Goal: Transaction & Acquisition: Purchase product/service

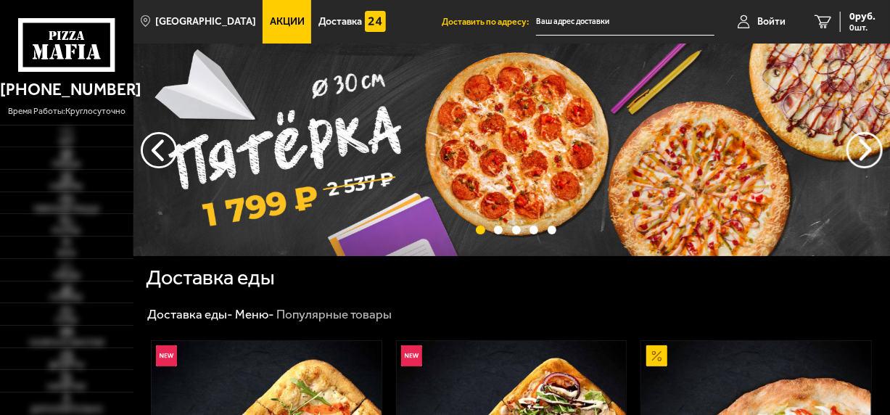
type input "[STREET_ADDRESS]"
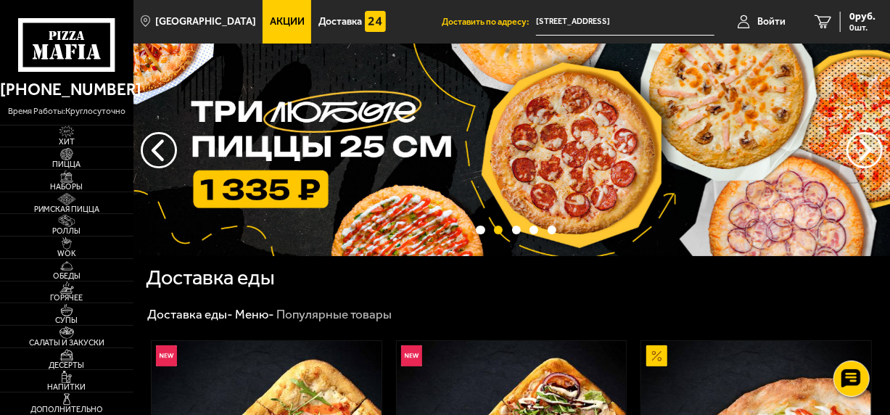
click at [270, 18] on span "Акции" at bounding box center [287, 22] width 35 height 10
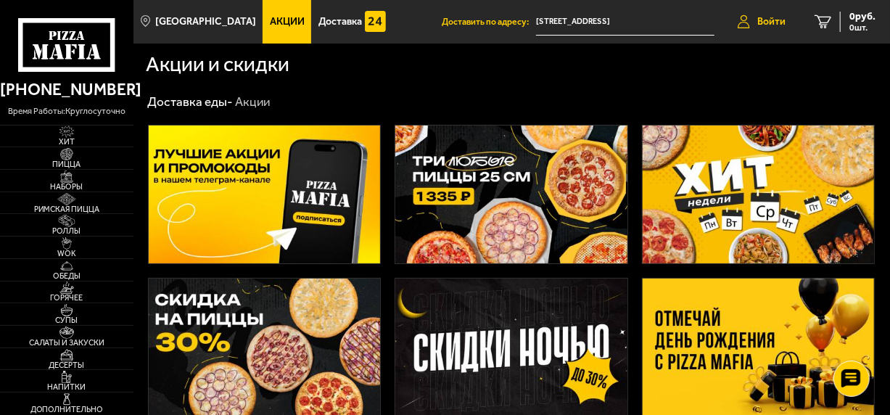
click at [771, 23] on span "Войти" at bounding box center [771, 22] width 28 height 10
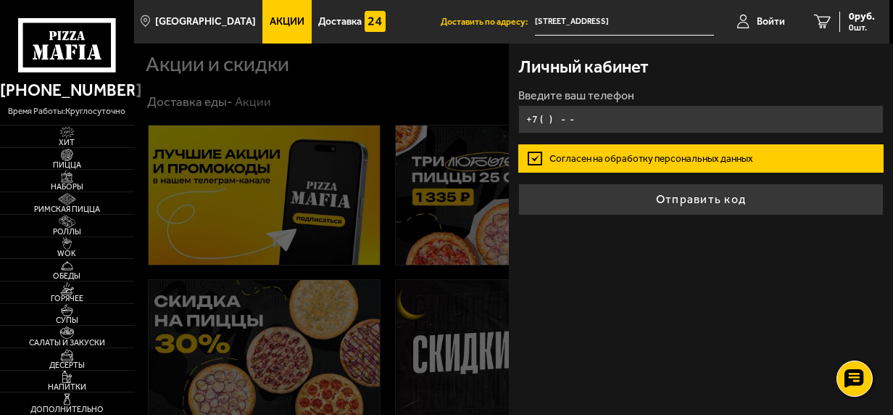
click at [558, 118] on input "+7 ( ) - -" at bounding box center [700, 119] width 365 height 28
click at [556, 122] on input "+7 ( ) - -" at bounding box center [700, 119] width 365 height 28
click at [546, 120] on input "+7 ( ) - -" at bounding box center [700, 119] width 365 height 28
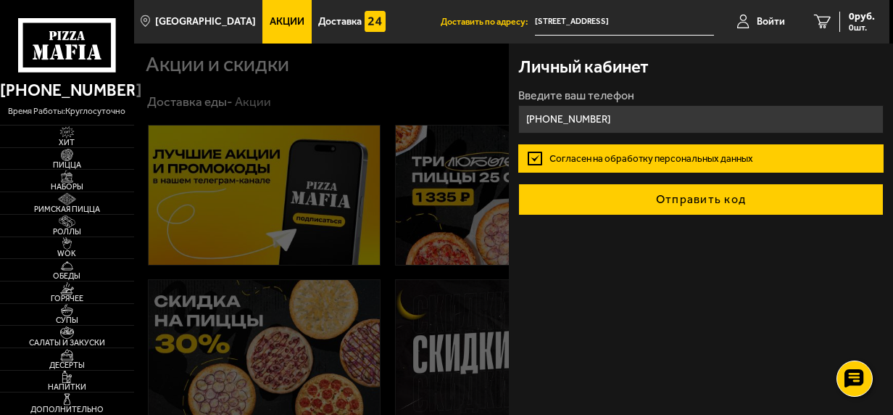
type input "+7 (906) 254-04-80"
click at [697, 204] on button "Отправить код" at bounding box center [700, 199] width 365 height 32
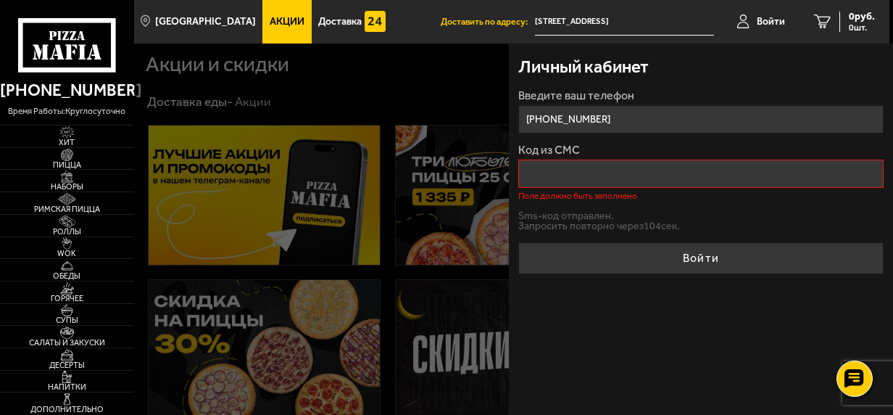
drag, startPoint x: 543, startPoint y: 117, endPoint x: 719, endPoint y: 119, distance: 176.2
click at [719, 119] on input "+7 (906) 254-04-80" at bounding box center [700, 119] width 365 height 28
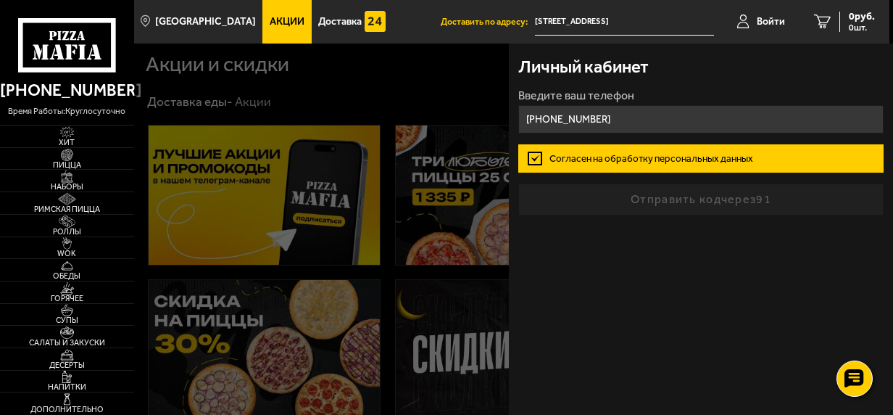
type input "[PHONE_NUMBER]"
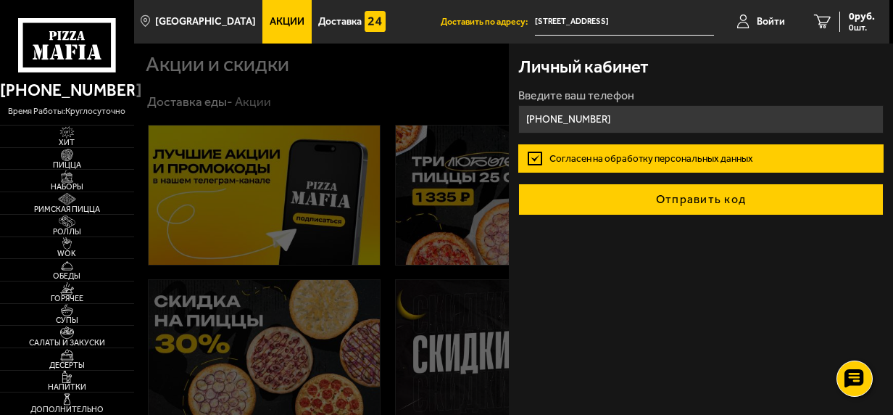
click at [721, 195] on button "Отправить код" at bounding box center [700, 199] width 365 height 32
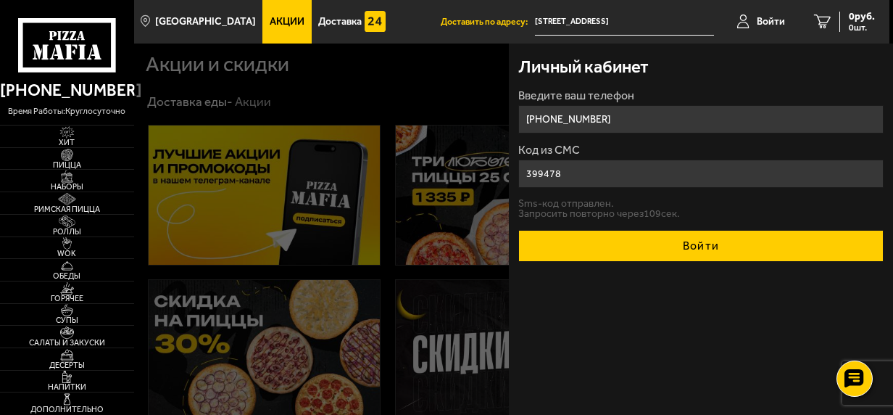
type input "399478"
click at [676, 245] on button "Войти" at bounding box center [700, 246] width 365 height 32
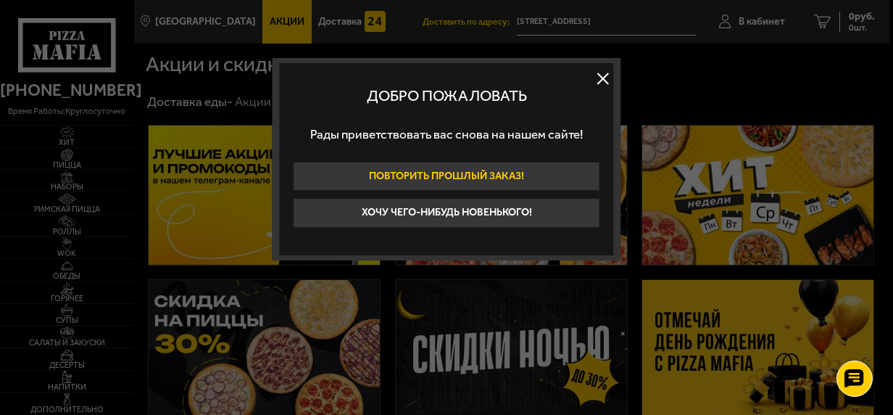
click at [490, 178] on button "Повторить прошлый заказ!" at bounding box center [447, 177] width 307 height 30
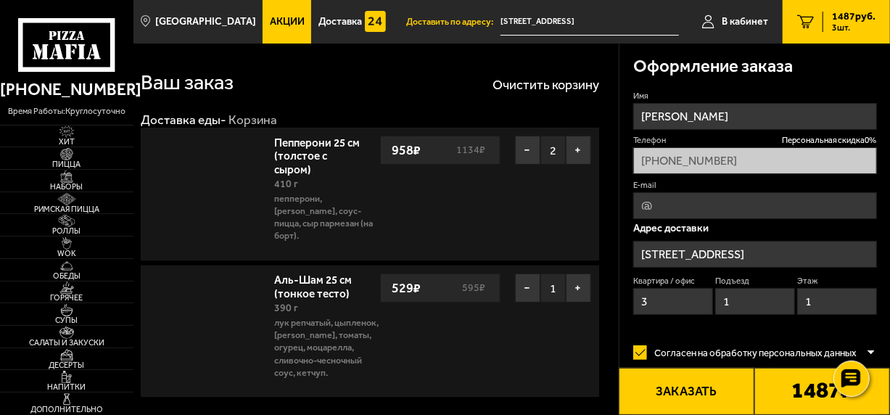
type input "[STREET_ADDRESS]"
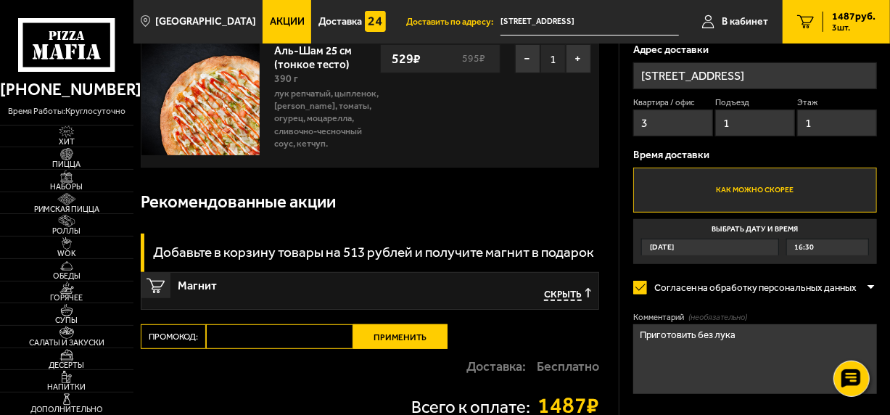
scroll to position [290, 0]
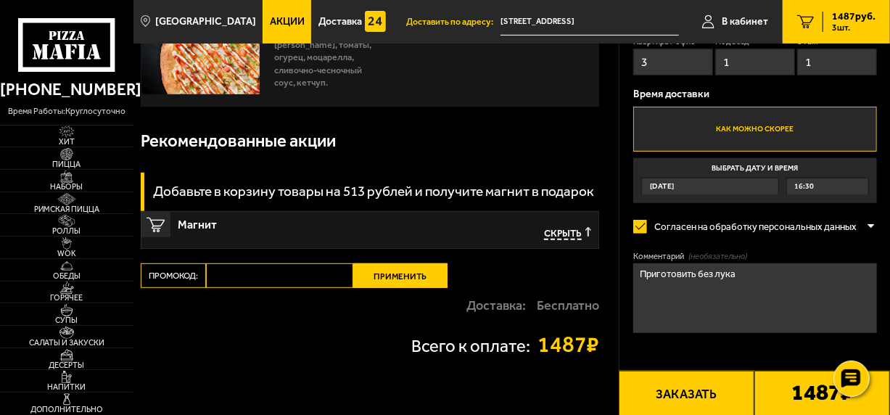
click at [832, 186] on div "16:30" at bounding box center [828, 186] width 82 height 16
click at [0, 0] on input "Выбрать дату и время Сегодня 16:30" at bounding box center [0, 0] width 0 height 0
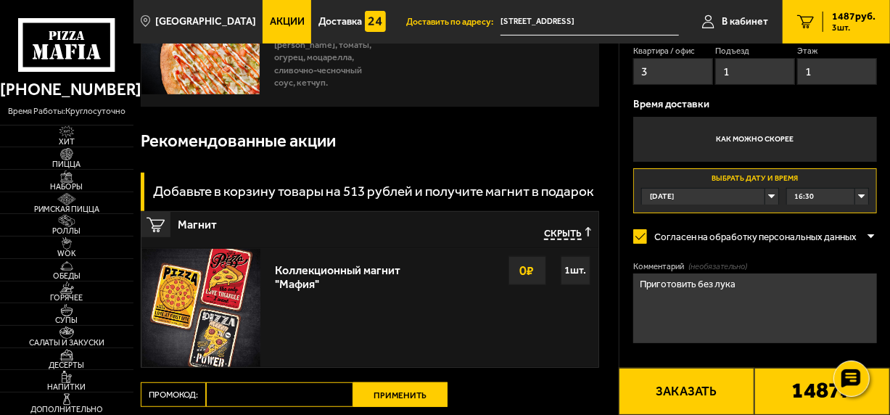
click at [824, 196] on div "16:30" at bounding box center [828, 197] width 82 height 16
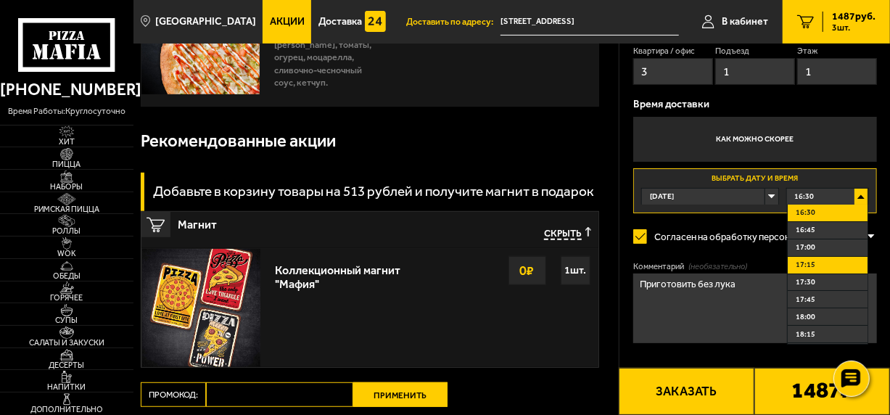
click at [809, 262] on span "17:15" at bounding box center [805, 265] width 20 height 11
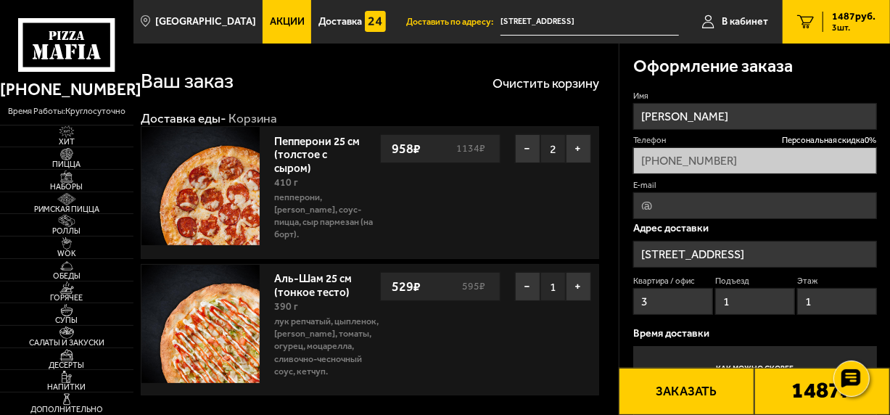
scroll to position [0, 0]
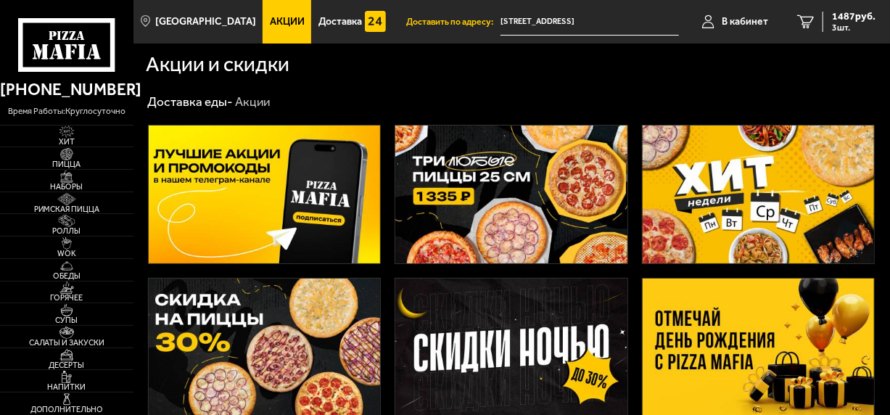
click at [505, 191] on img at bounding box center [510, 194] width 231 height 138
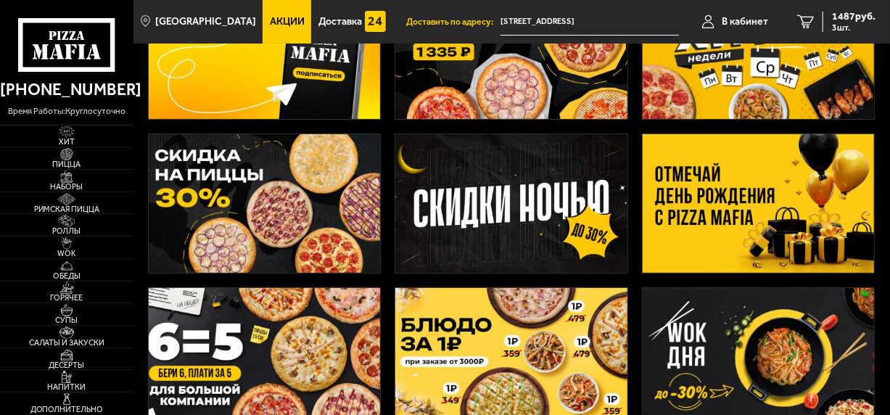
scroll to position [145, 0]
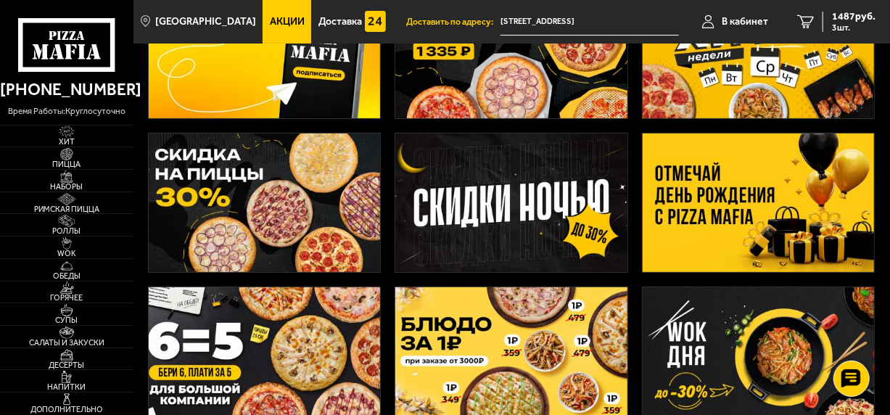
click at [265, 207] on img at bounding box center [264, 202] width 231 height 138
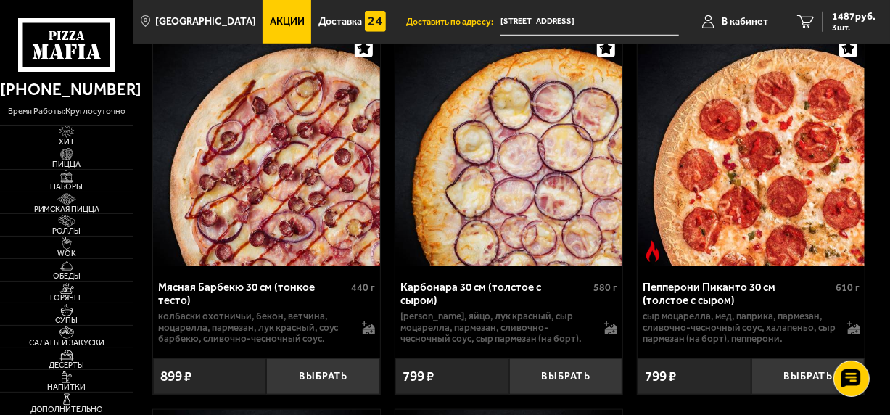
scroll to position [653, 0]
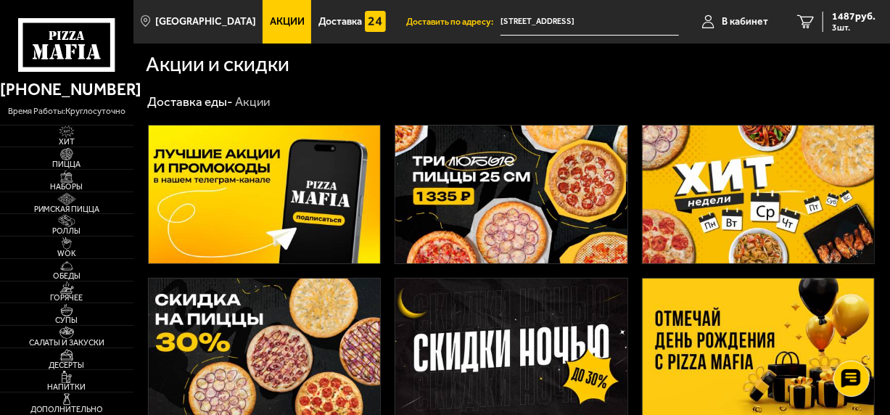
click at [523, 177] on img at bounding box center [510, 194] width 231 height 138
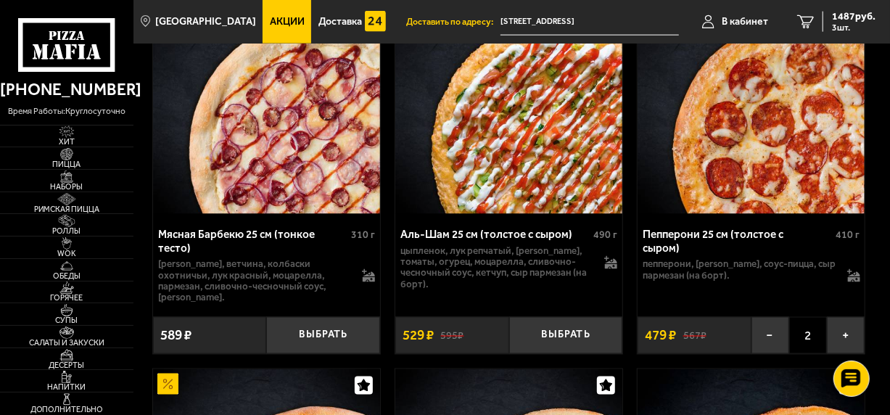
scroll to position [1088, 0]
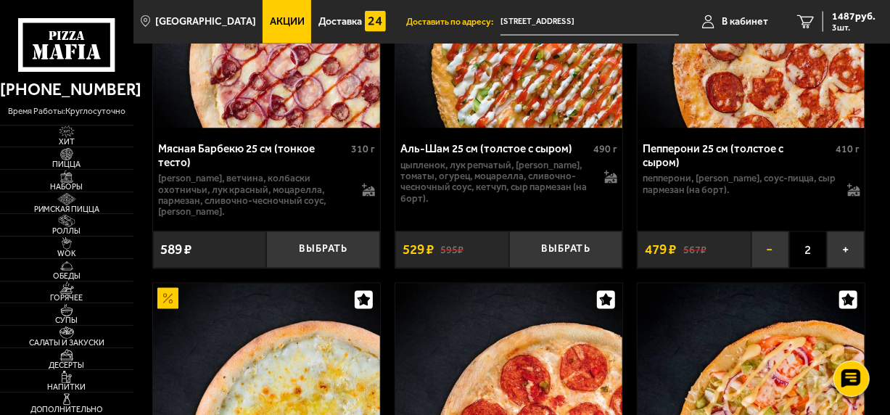
click at [778, 251] on button "−" at bounding box center [770, 249] width 38 height 37
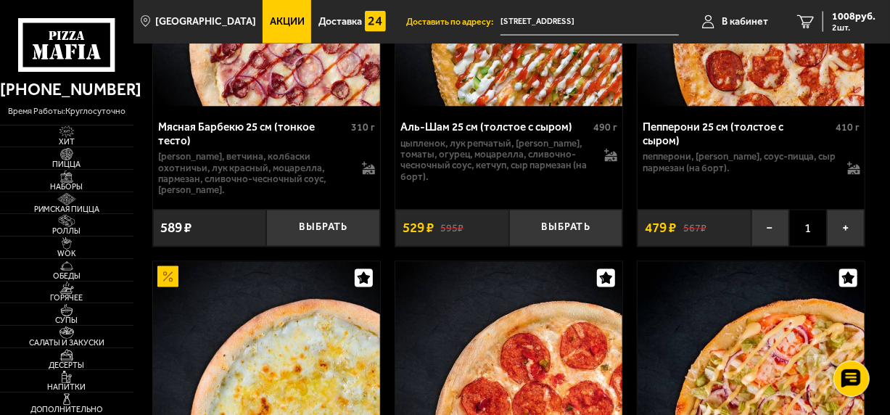
scroll to position [1160, 0]
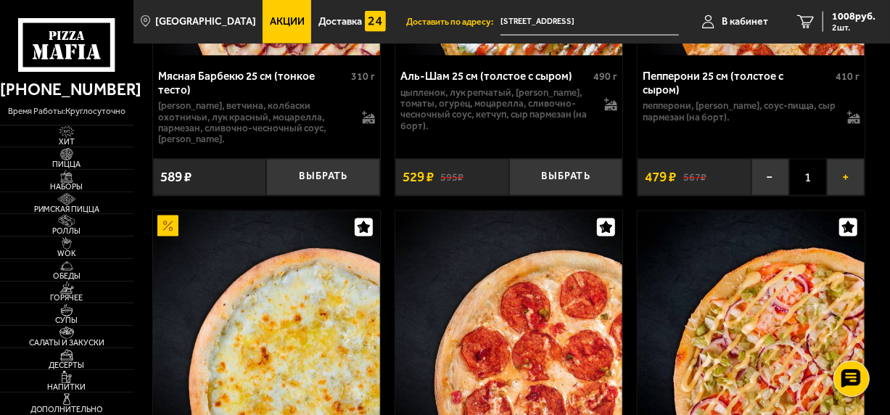
click at [842, 178] on button "+" at bounding box center [846, 177] width 38 height 37
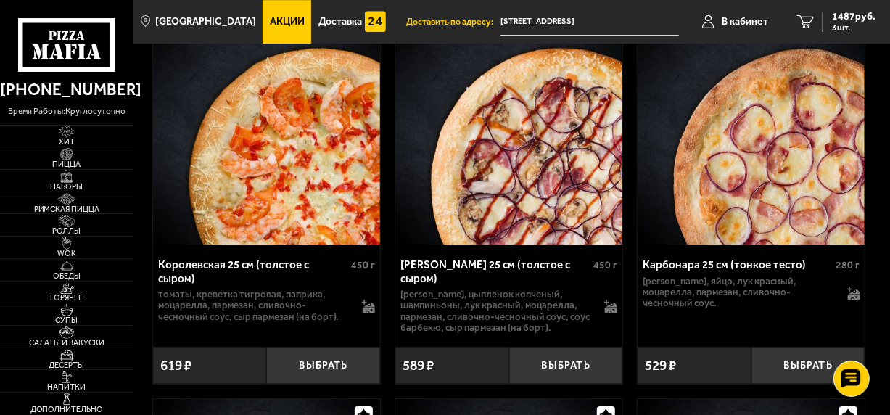
scroll to position [4858, 0]
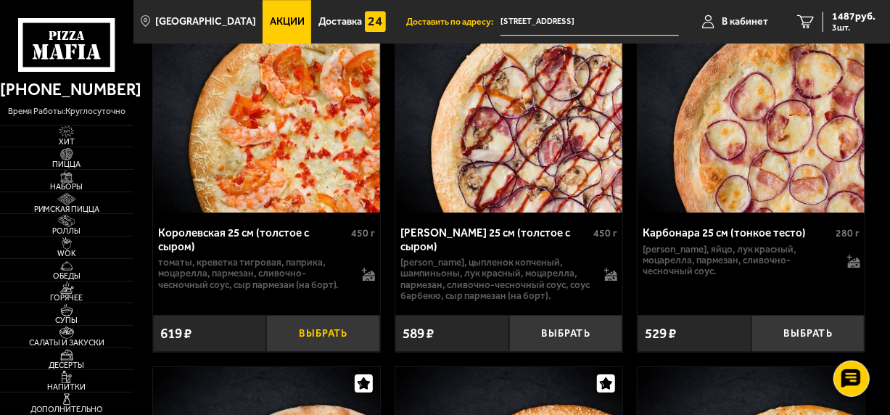
click at [334, 316] on button "Выбрать" at bounding box center [323, 333] width 114 height 37
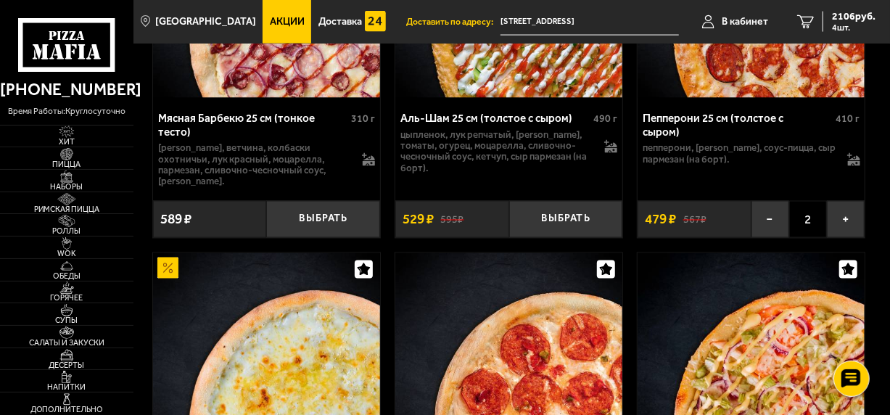
scroll to position [1088, 0]
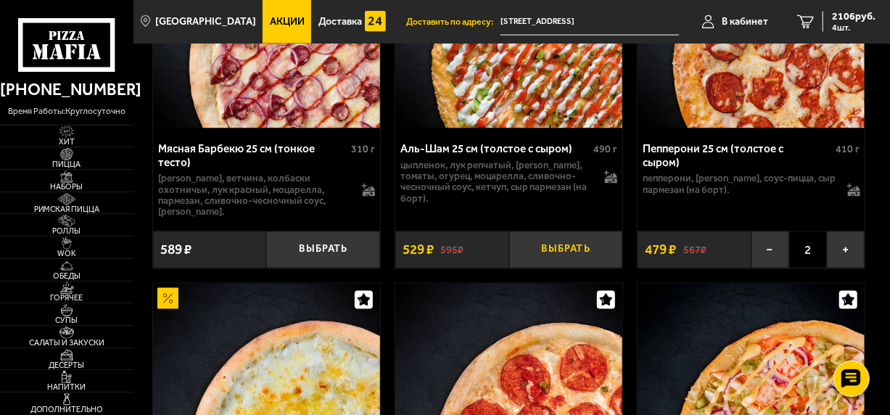
click at [579, 249] on button "Выбрать" at bounding box center [566, 249] width 114 height 37
click at [776, 250] on button "−" at bounding box center [770, 249] width 38 height 37
click at [784, 245] on button "Выбрать" at bounding box center [808, 249] width 114 height 37
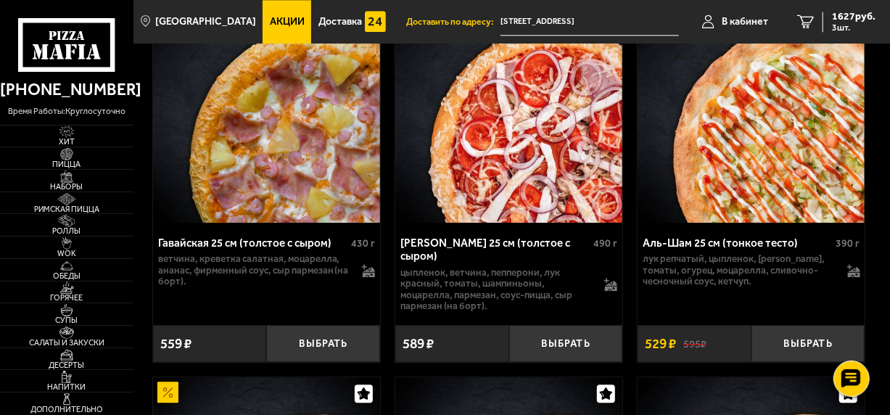
scroll to position [1813, 0]
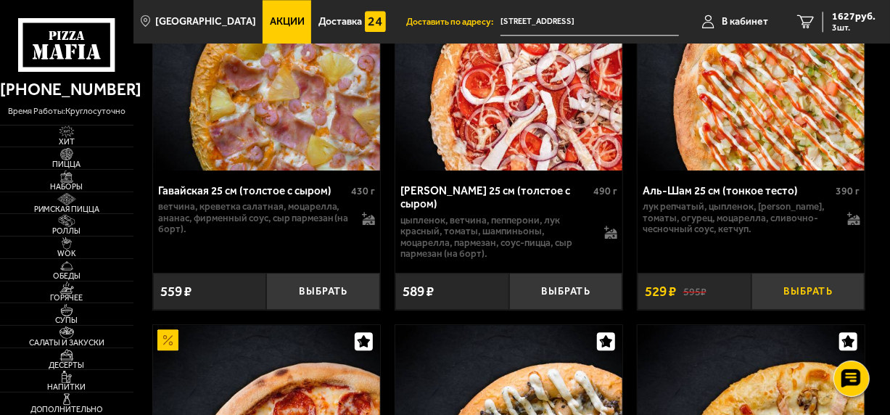
click at [806, 287] on button "Выбрать" at bounding box center [808, 291] width 114 height 37
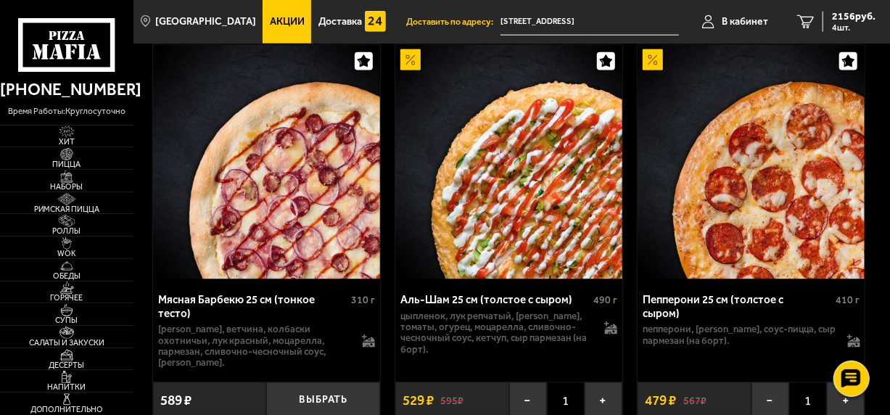
scroll to position [1015, 0]
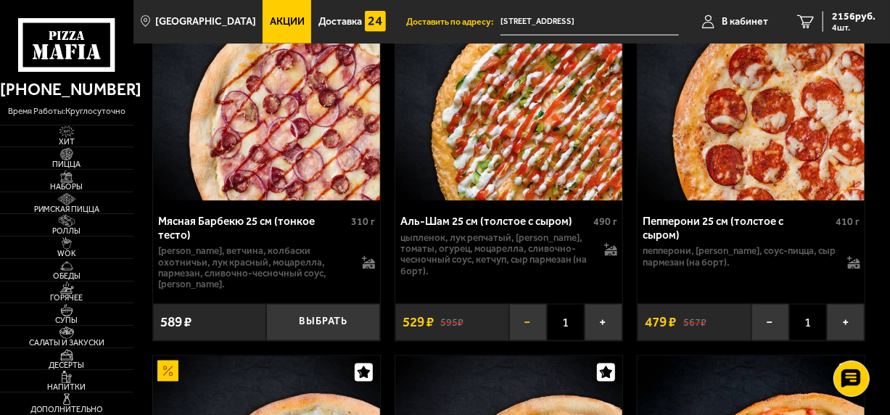
click at [535, 318] on button "−" at bounding box center [528, 322] width 38 height 37
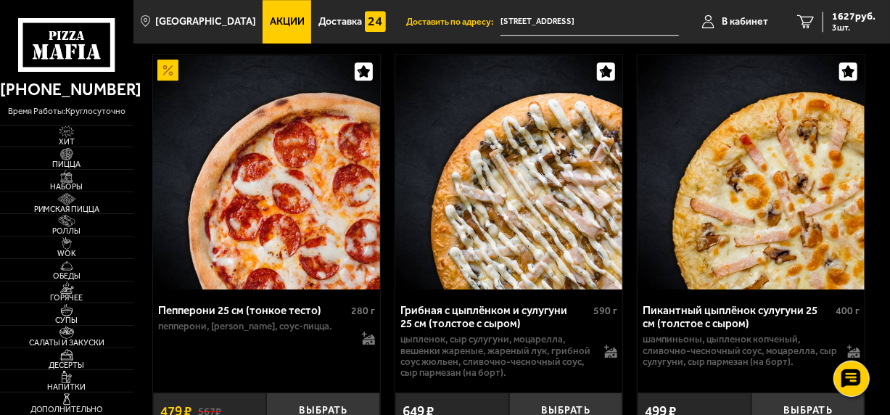
scroll to position [2175, 0]
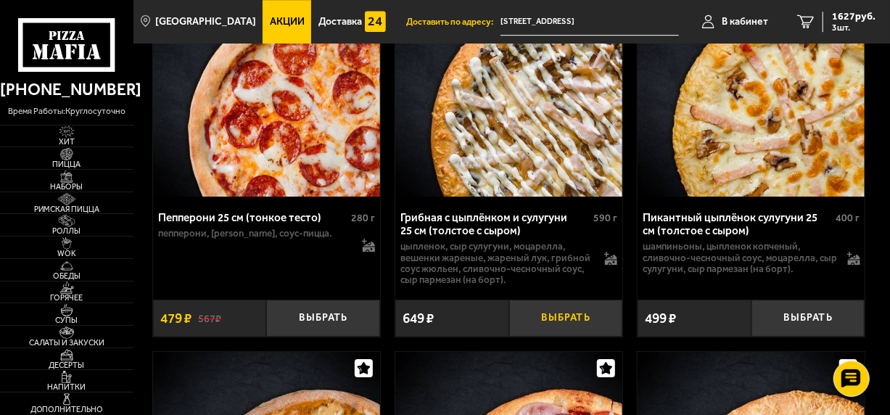
click at [566, 317] on button "Выбрать" at bounding box center [566, 317] width 114 height 37
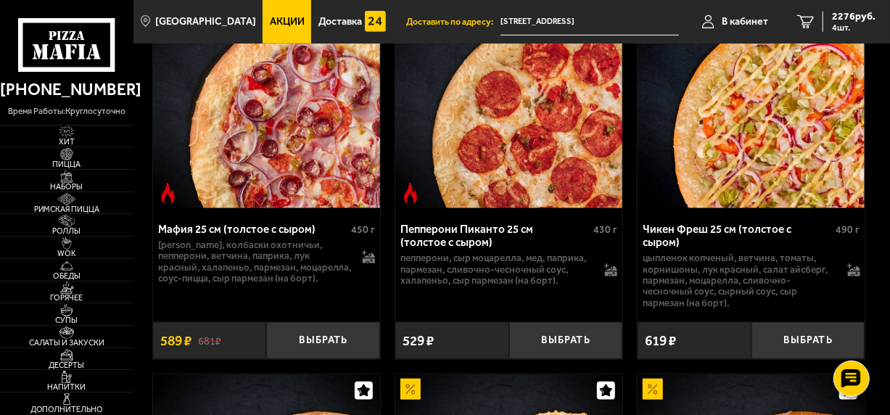
scroll to position [725, 0]
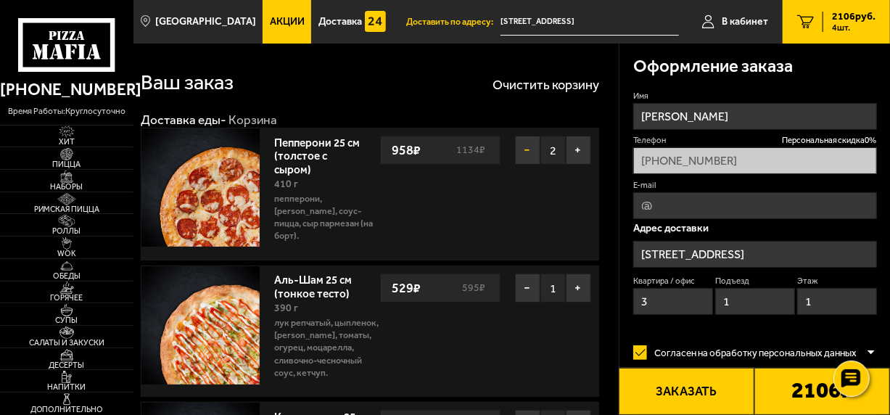
click at [534, 145] on button "−" at bounding box center [527, 150] width 25 height 29
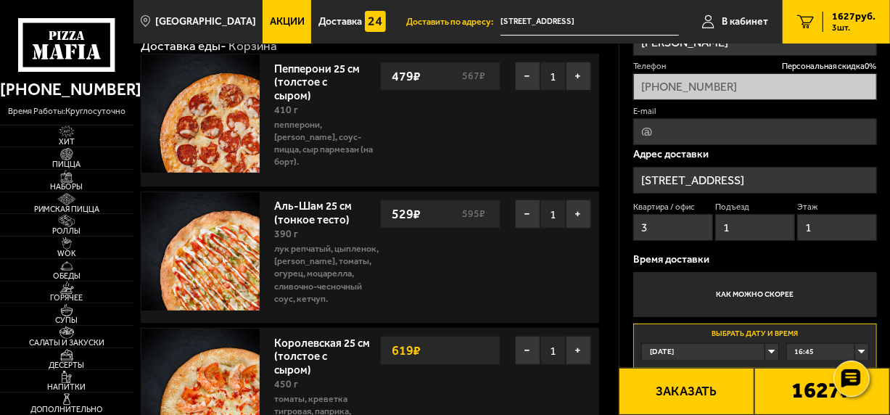
scroll to position [73, 0]
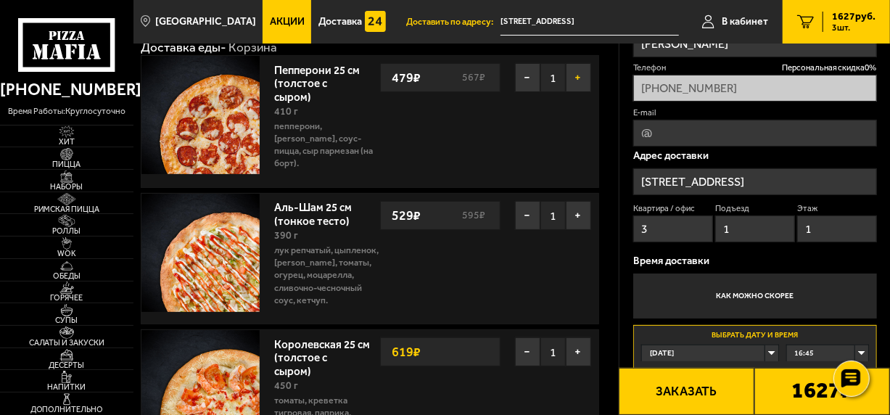
click at [580, 83] on button "+" at bounding box center [578, 77] width 25 height 29
click at [529, 78] on button "−" at bounding box center [527, 77] width 25 height 29
click at [579, 78] on button "+" at bounding box center [578, 77] width 25 height 29
click at [528, 205] on button "−" at bounding box center [527, 215] width 25 height 29
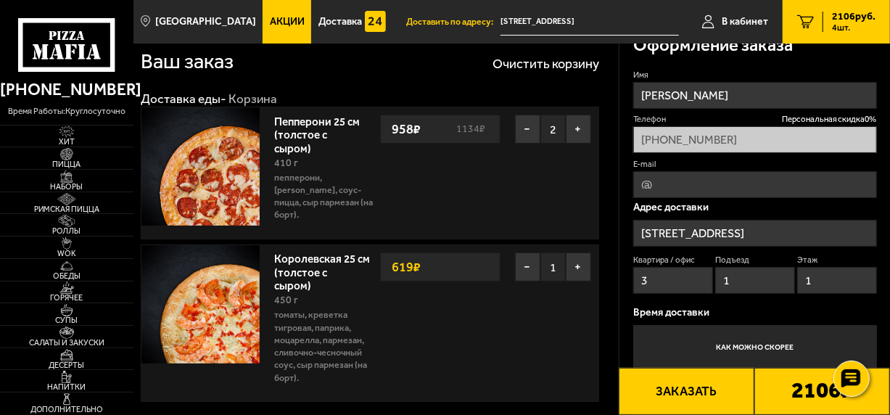
scroll to position [0, 0]
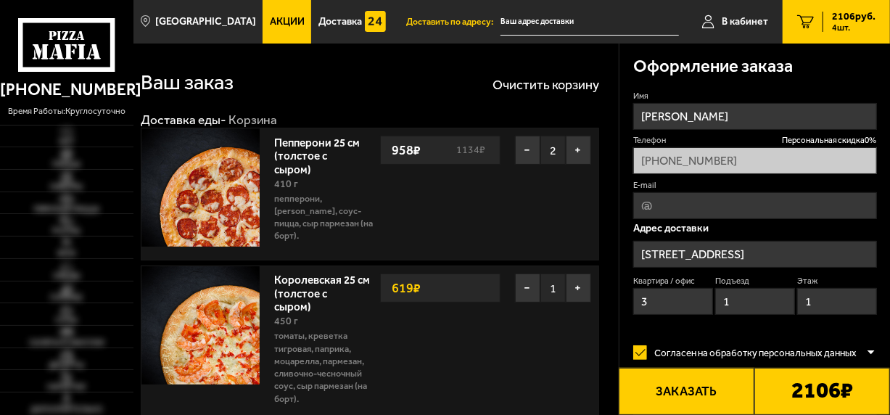
type input "[STREET_ADDRESS]"
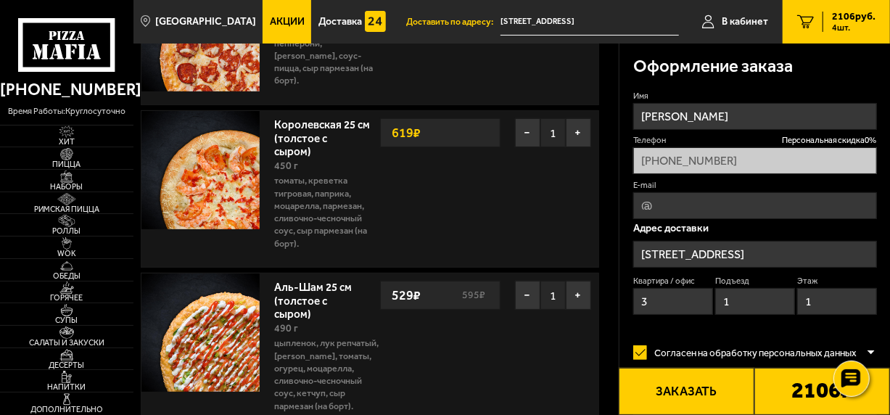
scroll to position [73, 0]
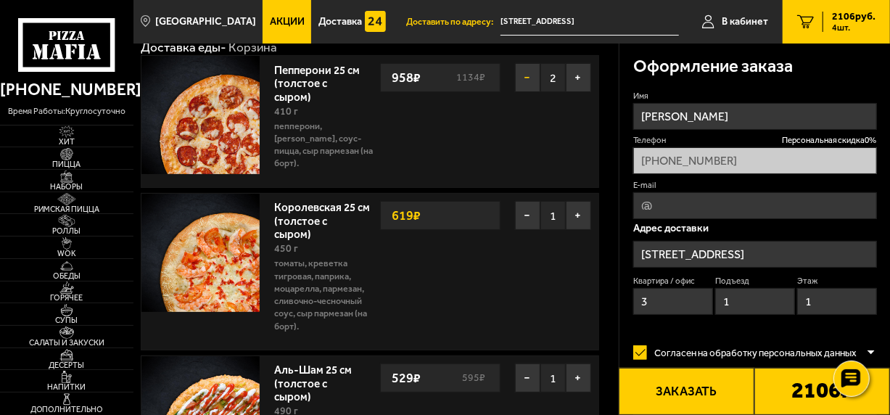
click at [525, 76] on button "−" at bounding box center [527, 77] width 25 height 29
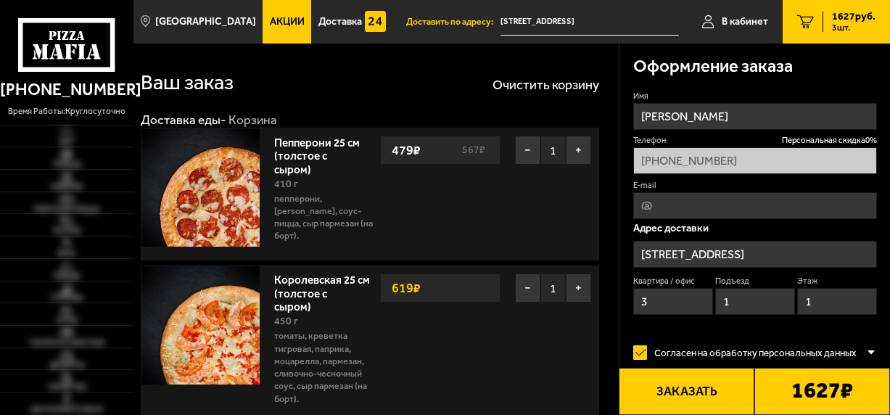
scroll to position [73, 0]
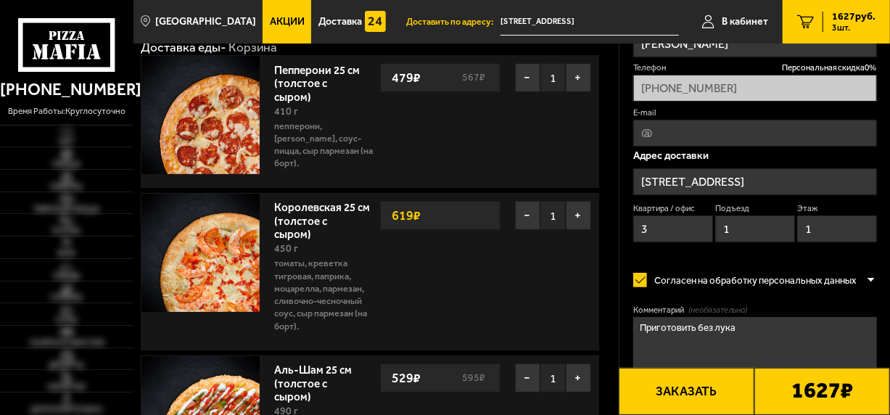
type input "[STREET_ADDRESS]"
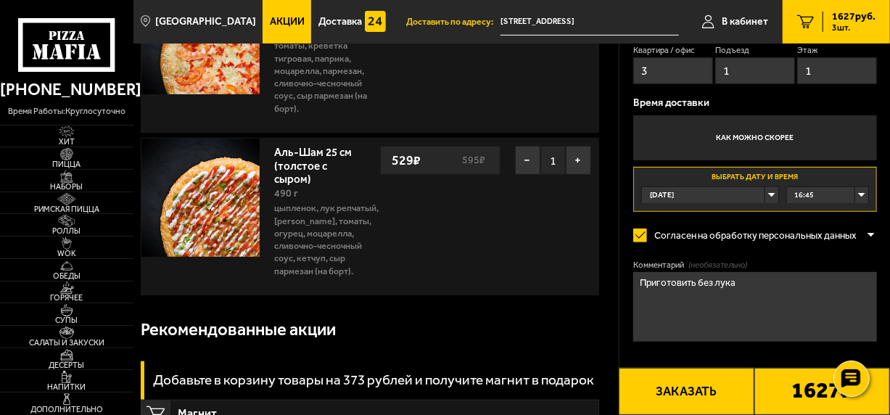
scroll to position [0, 0]
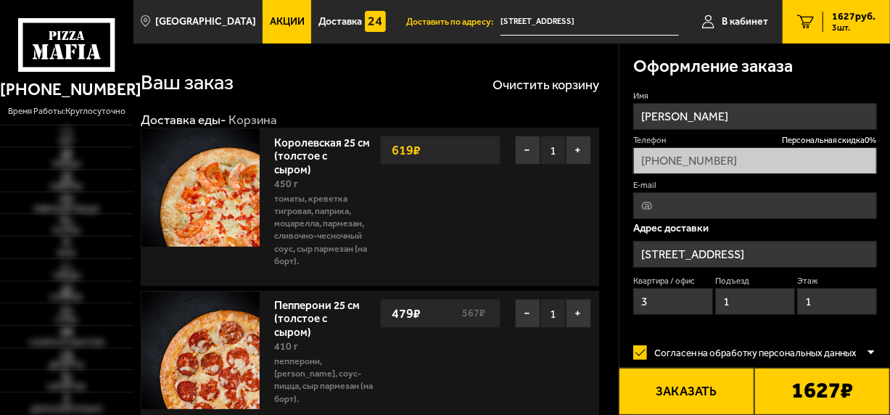
type input "[STREET_ADDRESS]"
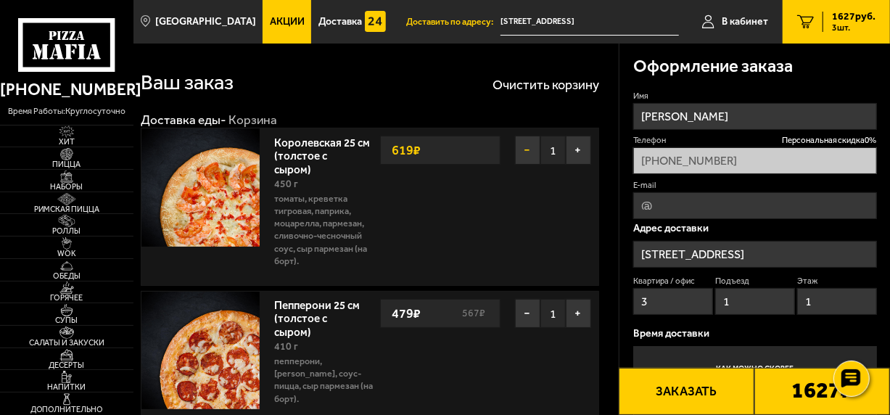
click at [526, 151] on button "−" at bounding box center [527, 150] width 25 height 29
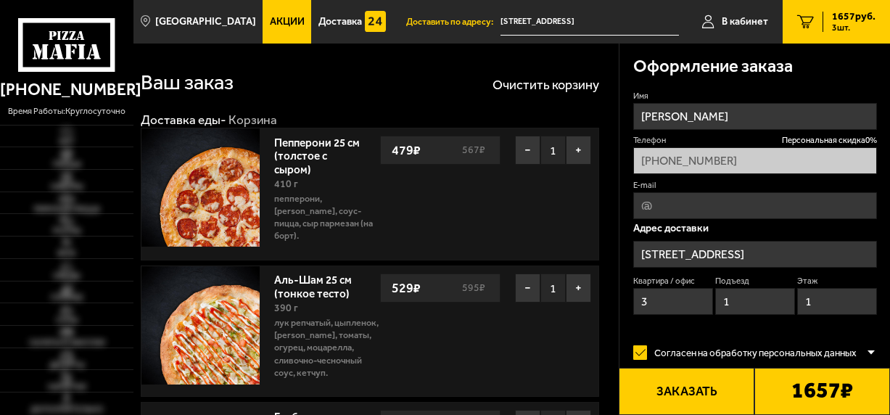
type input "[STREET_ADDRESS]"
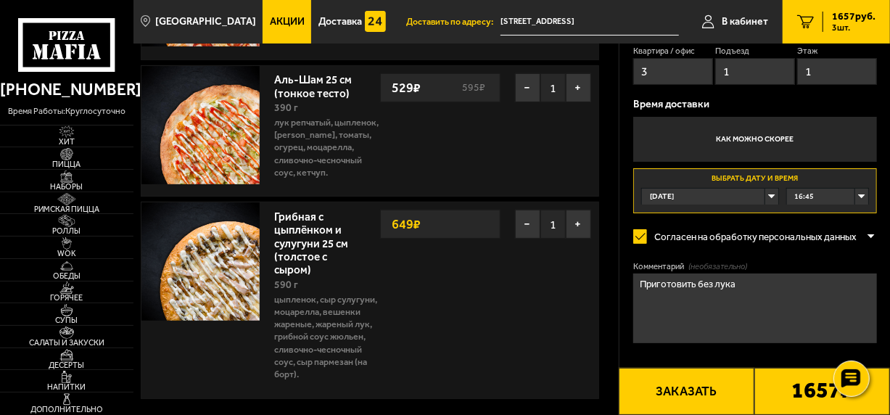
scroll to position [290, 0]
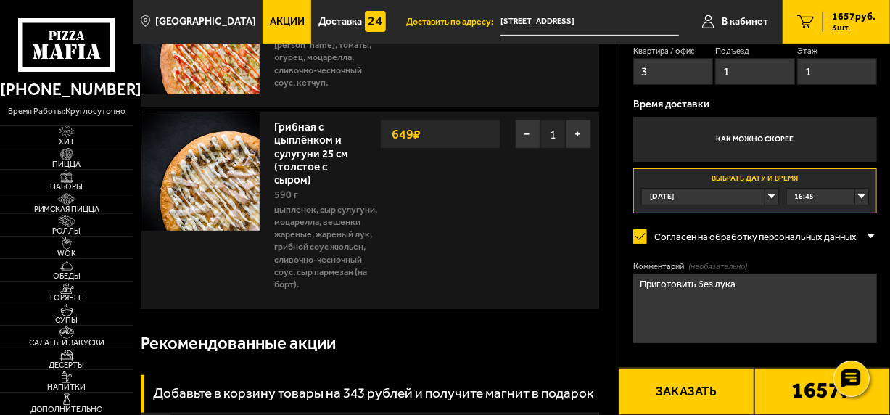
click at [814, 191] on div "16:45" at bounding box center [828, 197] width 82 height 16
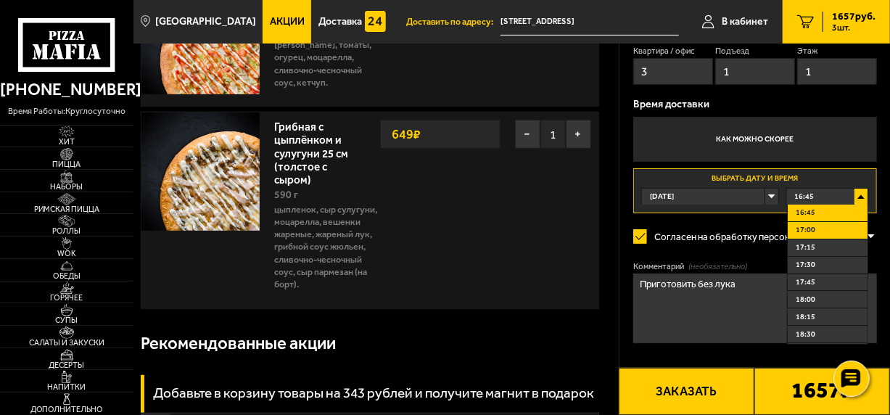
click at [811, 229] on span "17:00" at bounding box center [805, 230] width 20 height 11
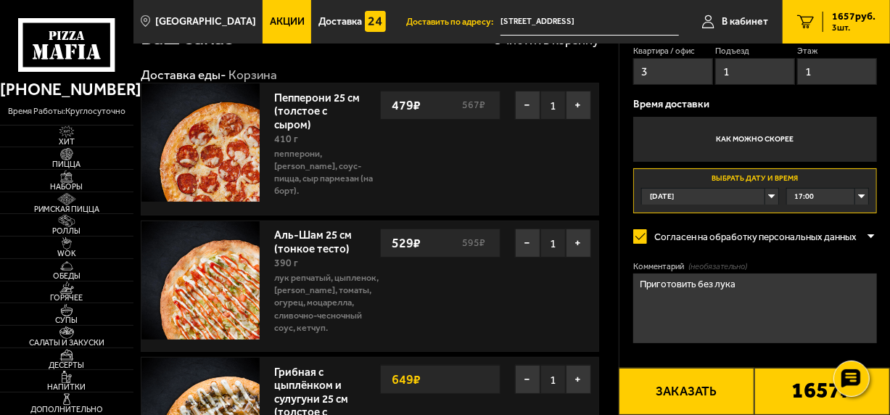
scroll to position [0, 0]
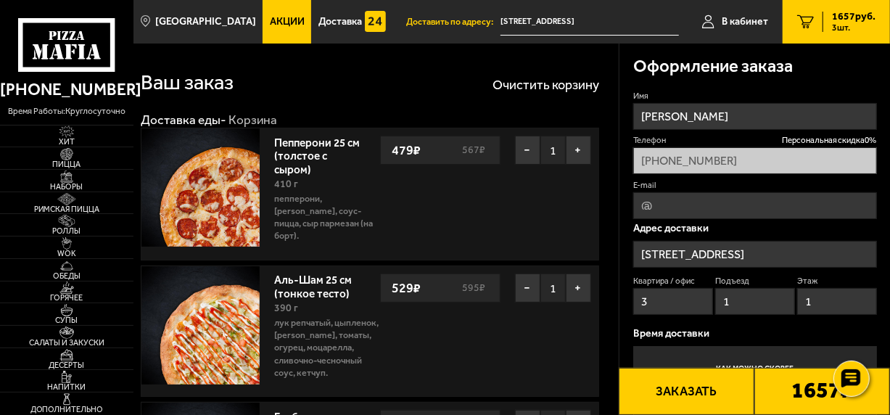
click at [334, 89] on div "Ваш заказ Очистить корзину" at bounding box center [370, 82] width 458 height 40
click at [456, 96] on div "Ваш заказ Очистить корзину" at bounding box center [370, 82] width 458 height 40
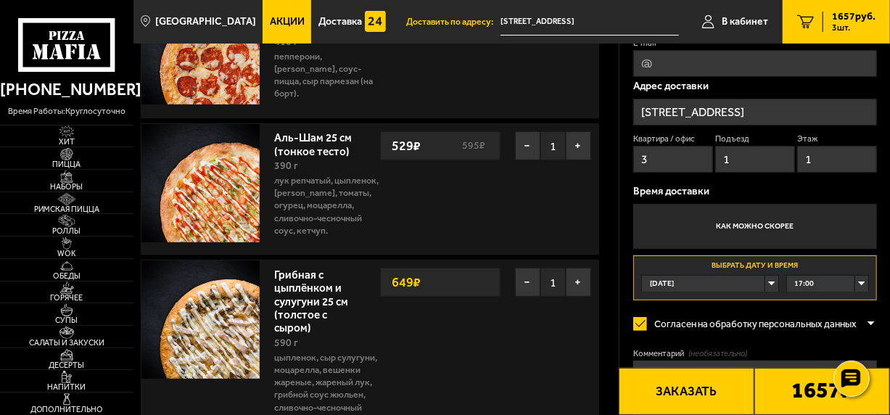
scroll to position [145, 0]
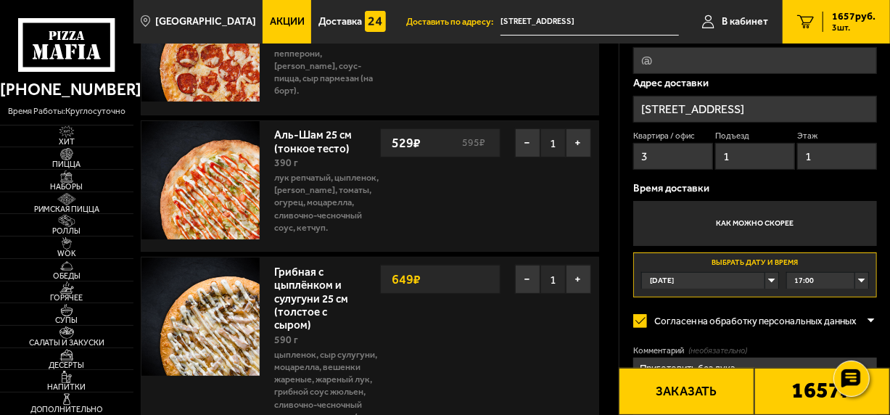
click at [830, 281] on div "17:00" at bounding box center [828, 281] width 82 height 16
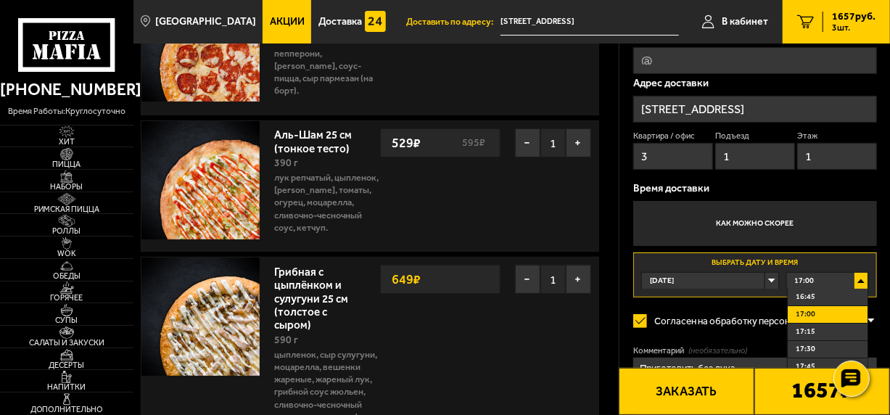
click at [882, 181] on div "Оформление заказа Имя [PERSON_NAME] скидка 0 % [PHONE_NUMBER] E-mail Адрес дост…" at bounding box center [754, 198] width 271 height 600
